Goal: Check status: Check status

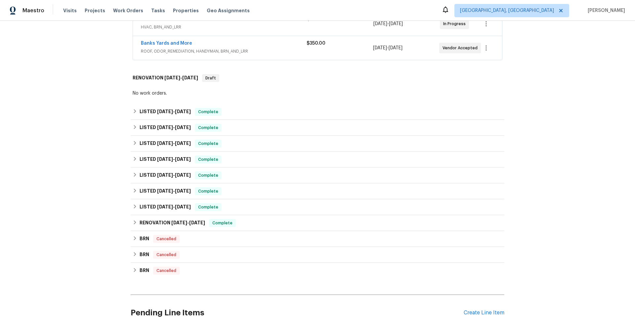
scroll to position [188, 0]
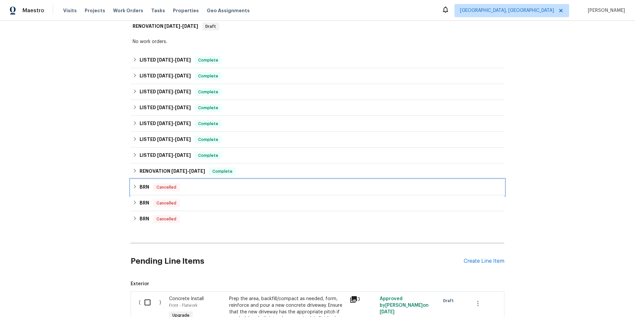
click at [133, 188] on icon at bounding box center [135, 186] width 5 height 5
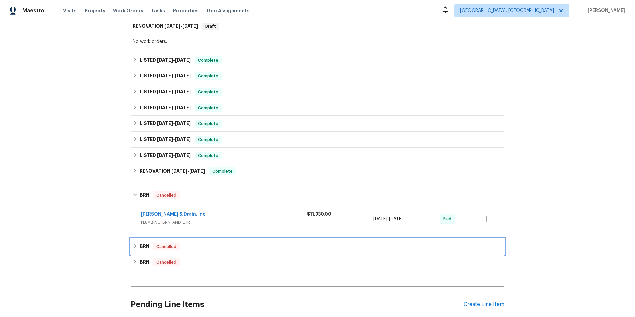
click at [133, 248] on icon at bounding box center [135, 245] width 5 height 5
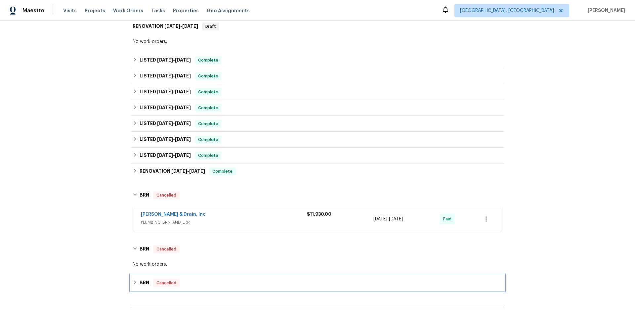
click at [135, 284] on div "BRN Cancelled" at bounding box center [318, 283] width 370 height 8
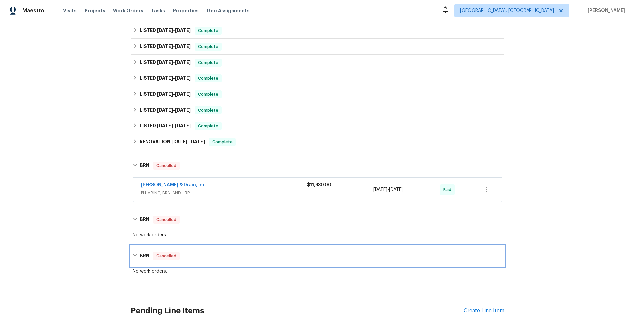
scroll to position [303, 0]
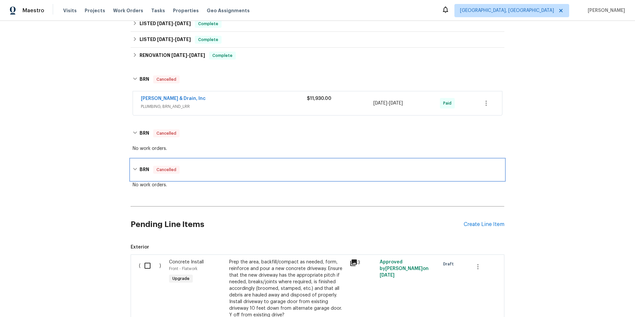
click at [134, 170] on icon at bounding box center [135, 169] width 5 height 5
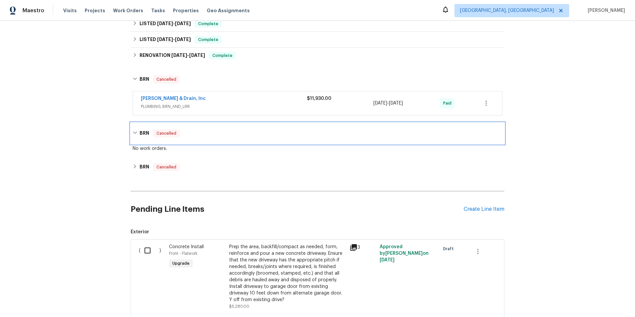
click at [136, 128] on div "BRN Cancelled" at bounding box center [318, 133] width 374 height 21
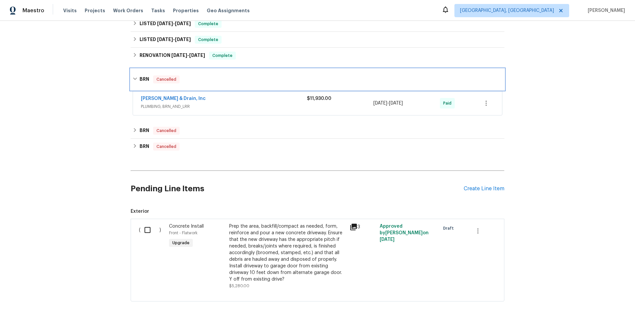
click at [133, 79] on icon at bounding box center [135, 79] width 4 height 2
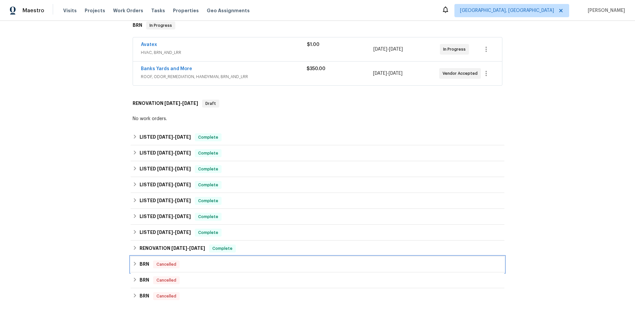
scroll to position [0, 0]
